Goal: Information Seeking & Learning: Learn about a topic

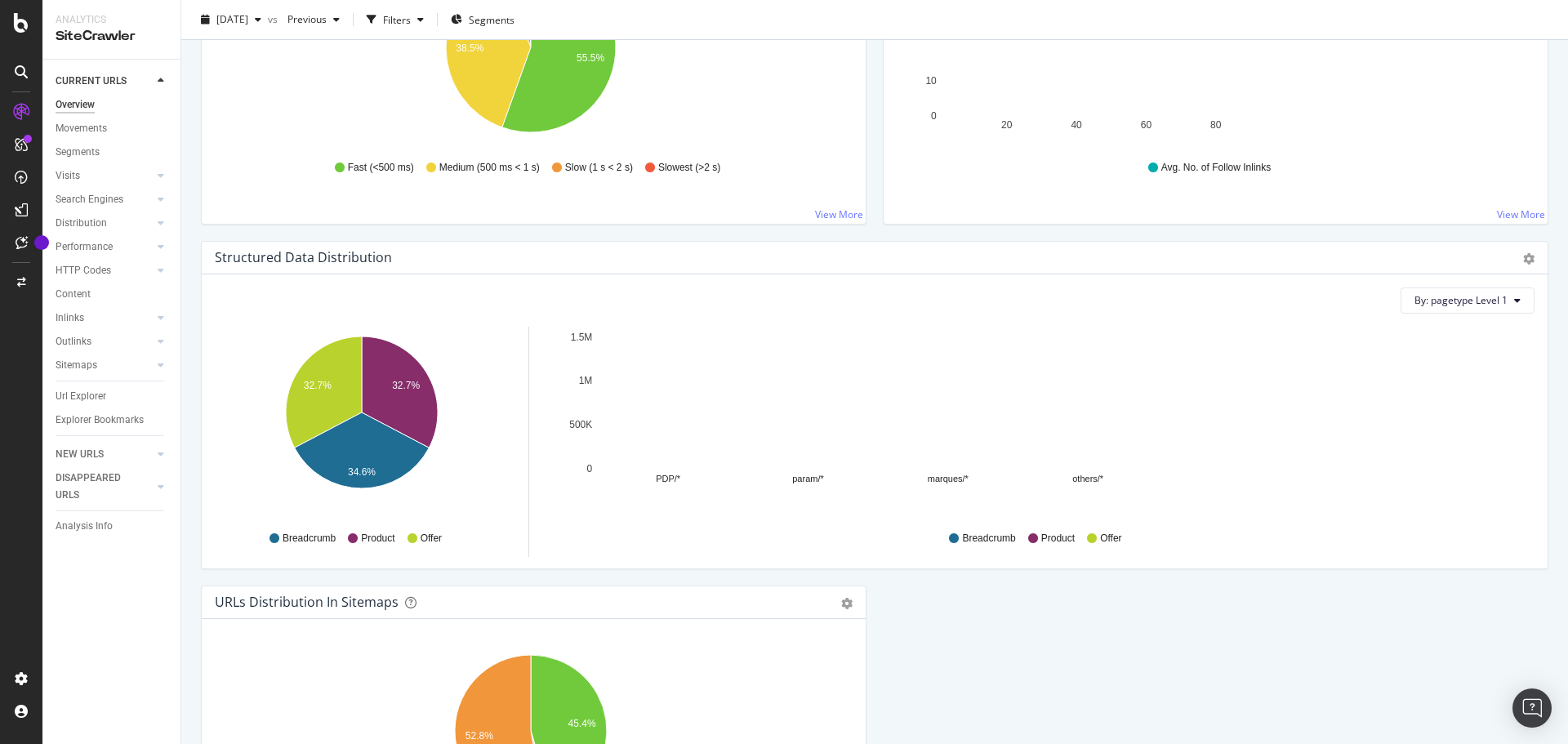
scroll to position [1381, 0]
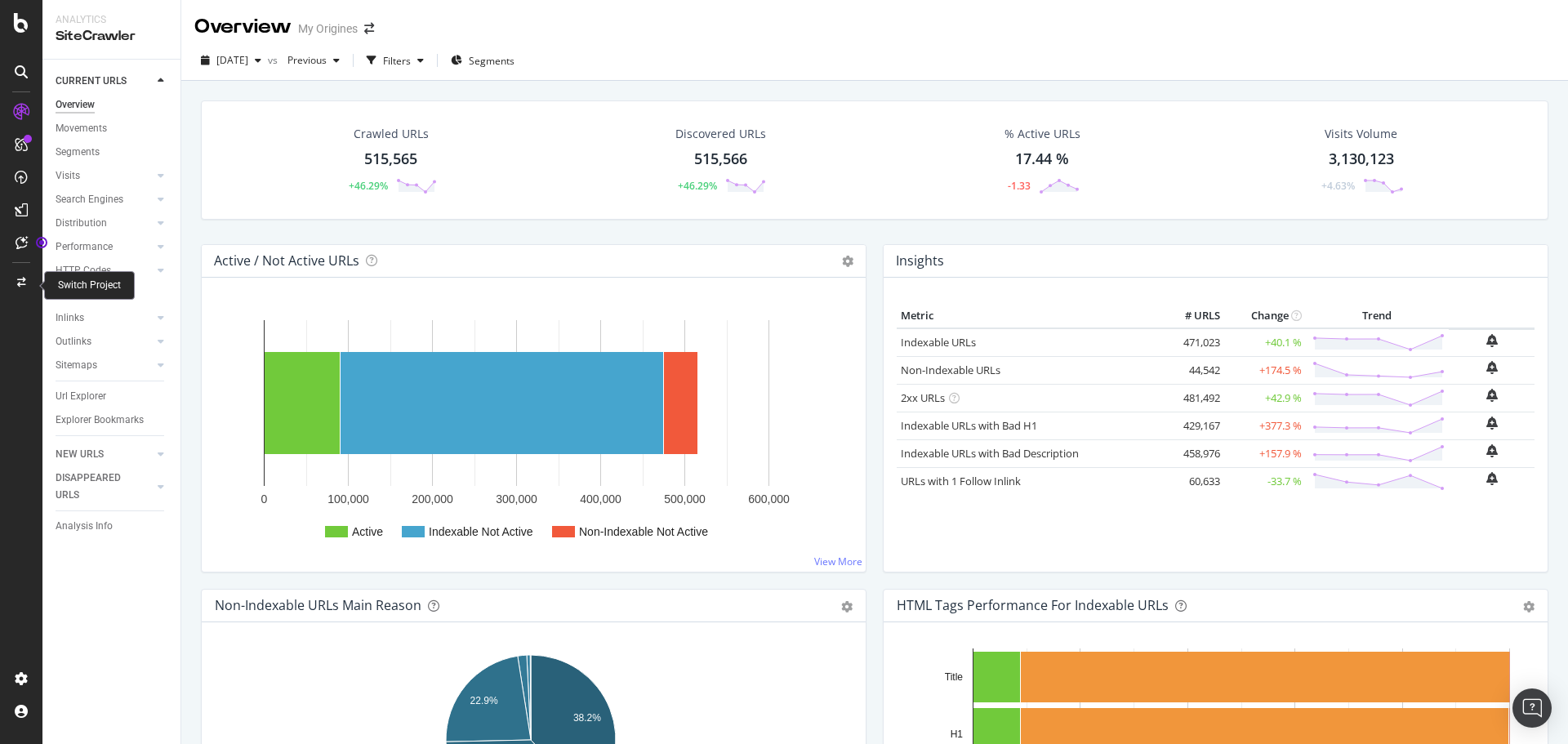
click at [22, 281] on icon at bounding box center [22, 283] width 9 height 10
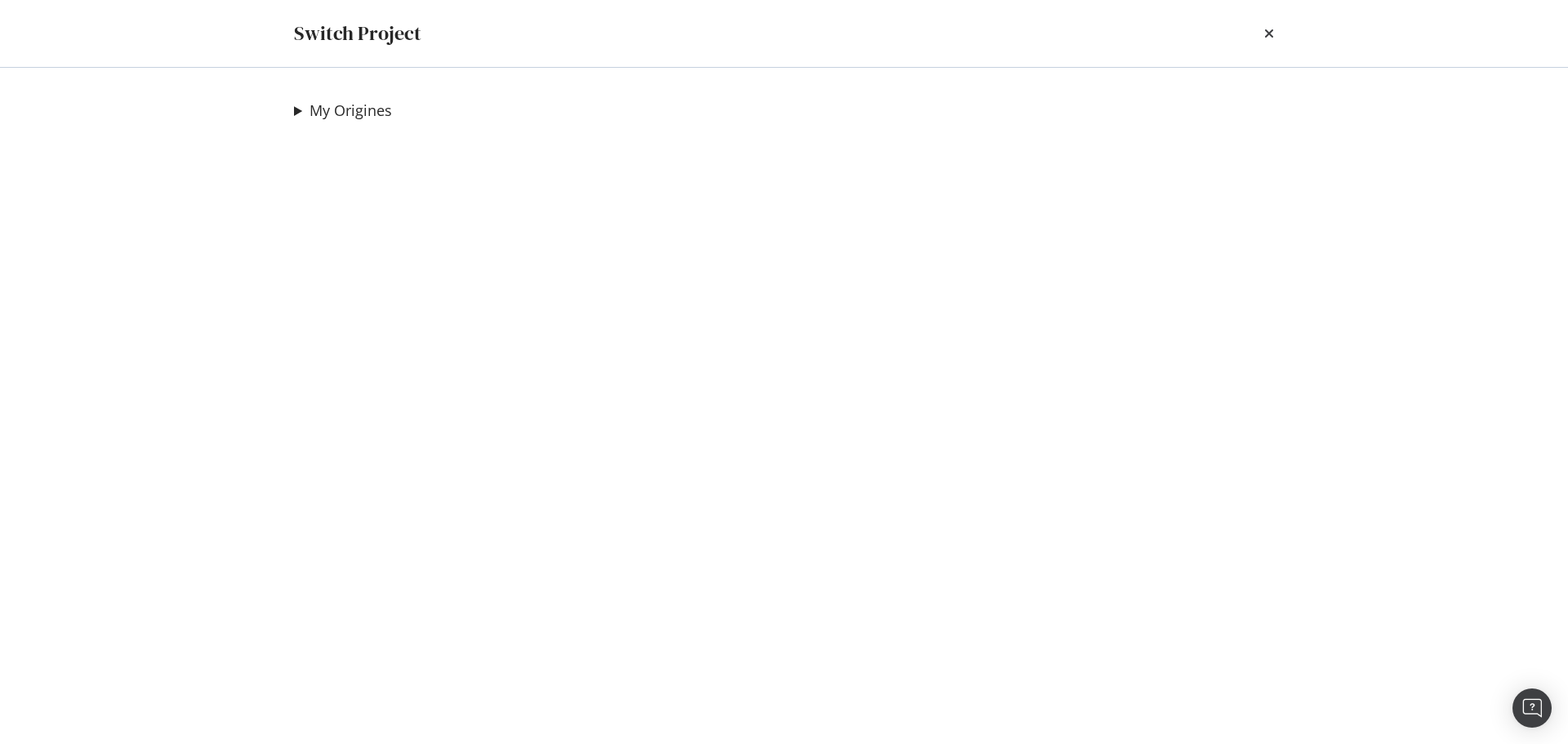
click at [297, 108] on summary "My Origines" at bounding box center [343, 111] width 98 height 22
click at [297, 108] on summary "My Origines" at bounding box center [436, 111] width 283 height 22
click at [300, 104] on summary "My Origines" at bounding box center [343, 111] width 98 height 22
click at [385, 135] on link "Crawl preprod redirect plan" at bounding box center [408, 143] width 202 height 17
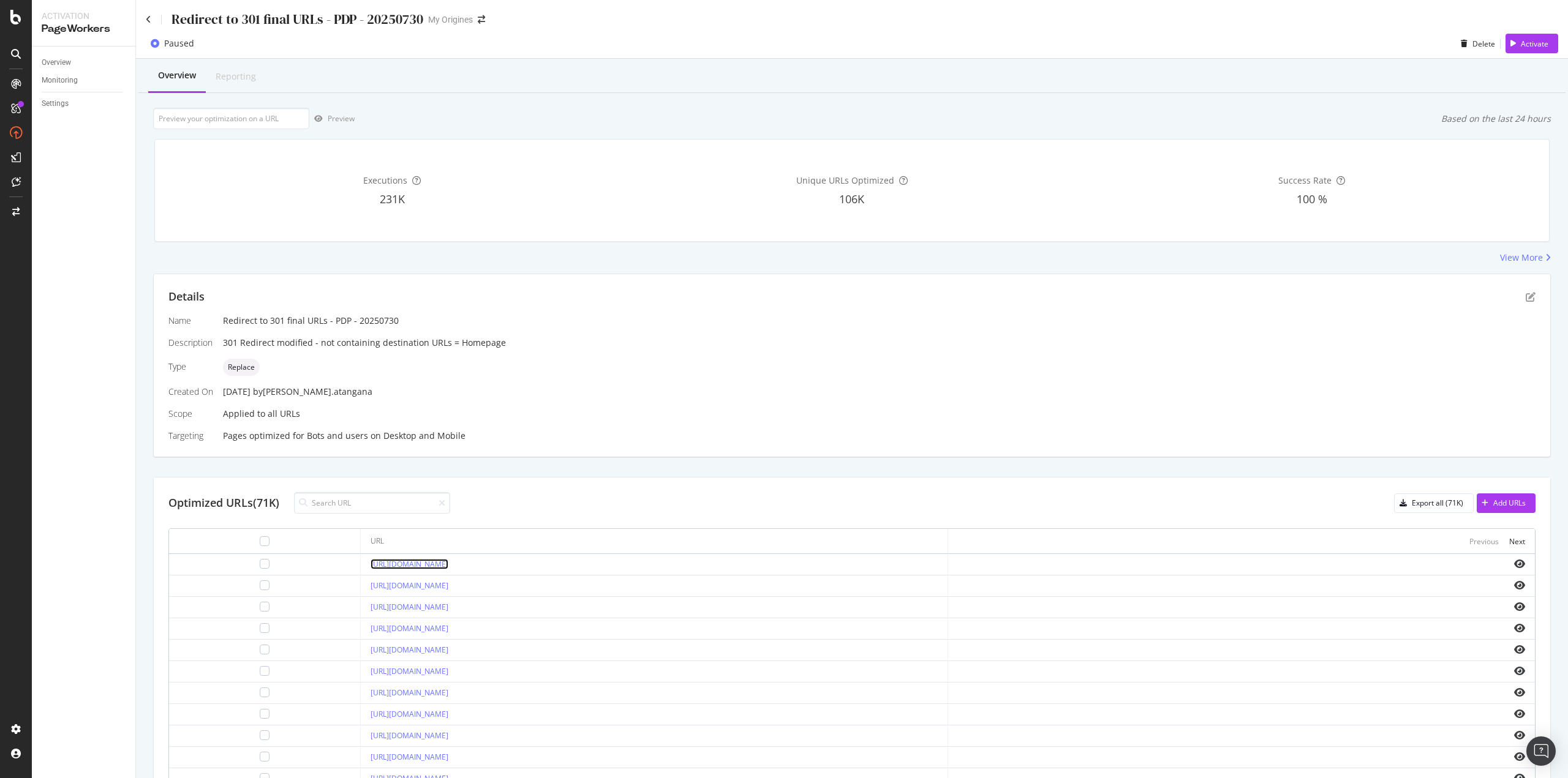
click at [448, 561] on link "https://www.my-origines.com/at/0-00-neutre-C0688535.html" at bounding box center [409, 564] width 78 height 11
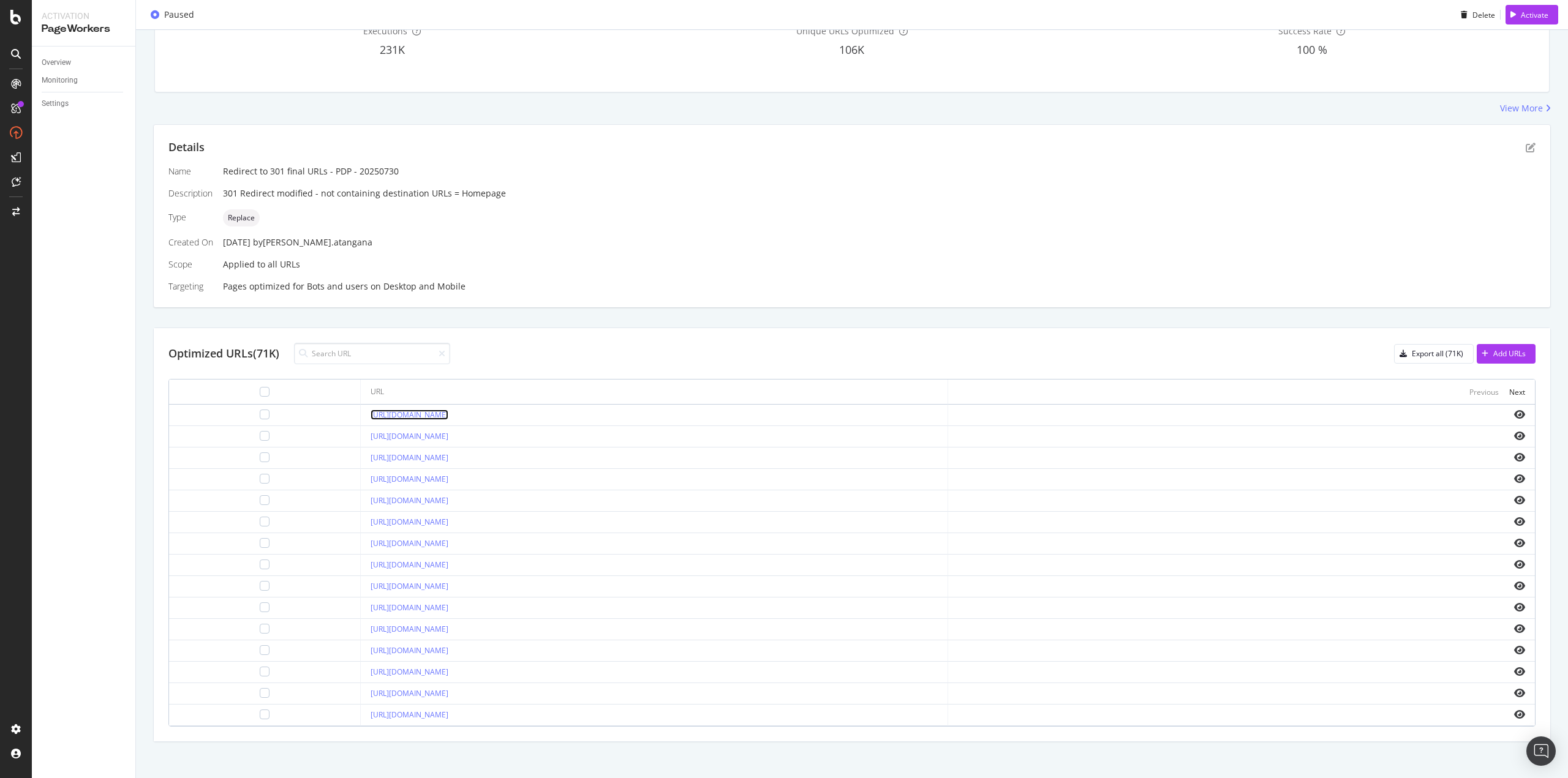
scroll to position [150, 0]
click at [448, 434] on link "https://www.my-origines.com/at/001-pink-irresistible-41041J01.html" at bounding box center [409, 435] width 78 height 11
click at [448, 713] on link "https://www.my-origines.com/at/1881-18020810.html" at bounding box center [409, 713] width 78 height 11
click at [448, 709] on link "https://www.my-origines.com/at/1881-18020810.html" at bounding box center [409, 713] width 78 height 11
click at [448, 562] on link "https://www.my-origines.com/at/1-million-73818540.html" at bounding box center [409, 564] width 78 height 11
